Goal: Task Accomplishment & Management: Manage account settings

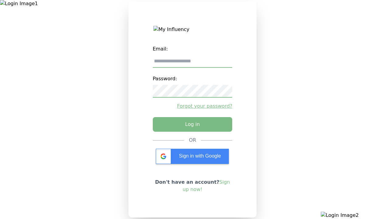
click at [192, 64] on input "email" at bounding box center [193, 61] width 80 height 13
type input "**********"
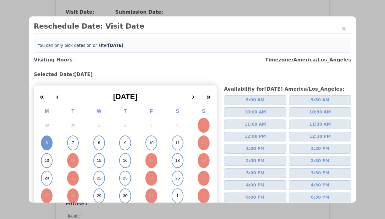
click at [253, 158] on span "2:00 PM" at bounding box center [255, 161] width 19 height 6
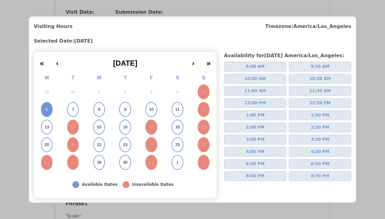
click at [332, 208] on div "Submit" at bounding box center [336, 211] width 17 height 7
click at [97, 138] on div "Update Submission Date" at bounding box center [97, 137] width 50 height 6
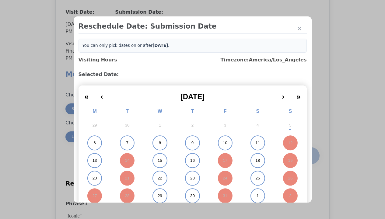
click at [93, 143] on abbr "6" at bounding box center [94, 142] width 2 height 5
click at [298, 157] on div "Submit Date Change" at bounding box center [298, 156] width 30 height 12
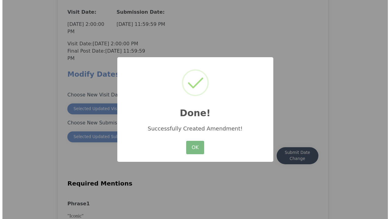
scroll to position [535, 0]
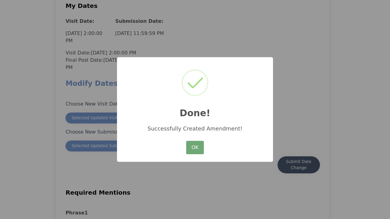
click at [195, 148] on button "OK" at bounding box center [195, 147] width 18 height 13
